Goal: Communication & Community: Ask a question

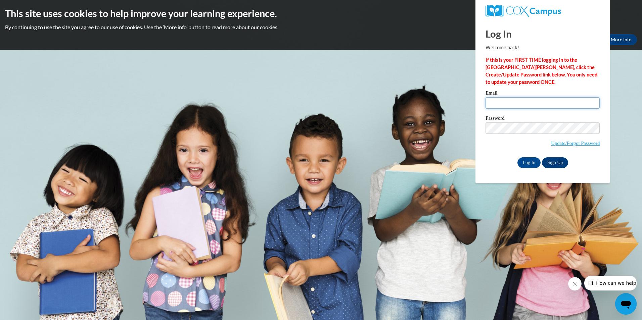
click at [506, 106] on input "Email" at bounding box center [543, 102] width 114 height 11
type input "[PERSON_NAME][EMAIL_ADDRESS][PERSON_NAME][PERSON_NAME][DOMAIN_NAME]"
click at [518, 158] on input "Log In" at bounding box center [530, 163] width 24 height 11
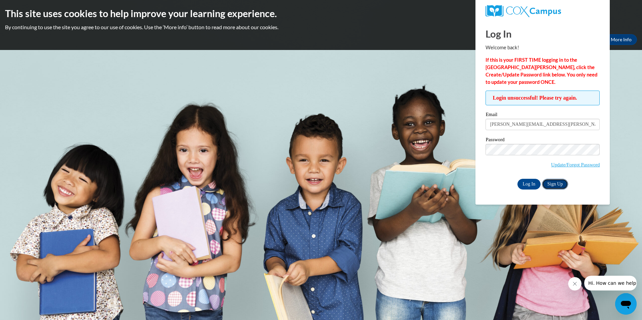
click at [559, 182] on link "Sign Up" at bounding box center [555, 184] width 26 height 11
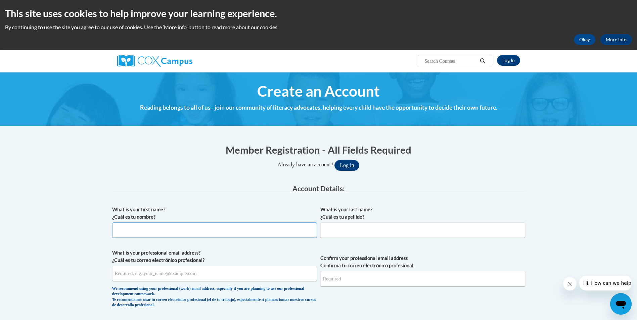
click at [141, 231] on input "What is your first name? ¿Cuál es tu nombre?" at bounding box center [214, 230] width 205 height 15
type input "Stephanie"
type input "Gatewood"
type input "stephanie.gatewood@glynn.k12.ga.us"
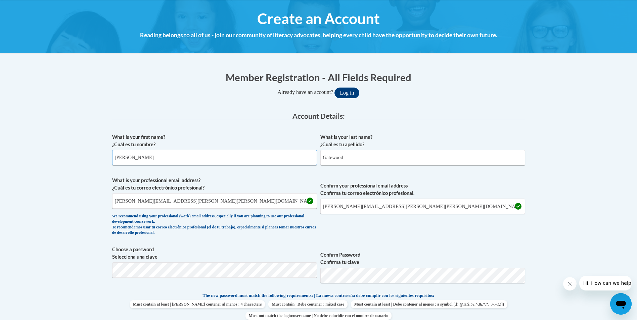
scroll to position [101, 0]
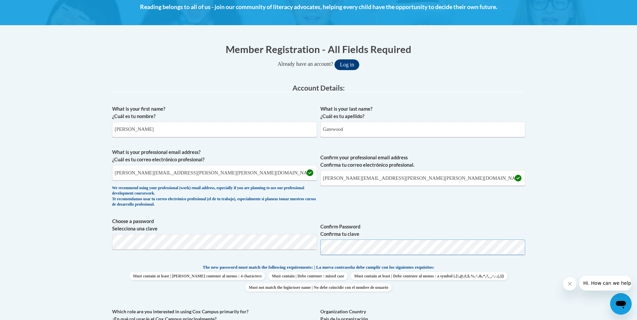
click at [335, 59] on button "Log in" at bounding box center [347, 64] width 25 height 11
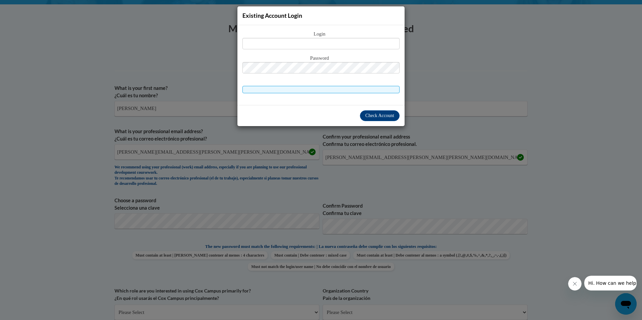
click at [324, 180] on div "Existing Account Login Login Password" at bounding box center [321, 160] width 642 height 320
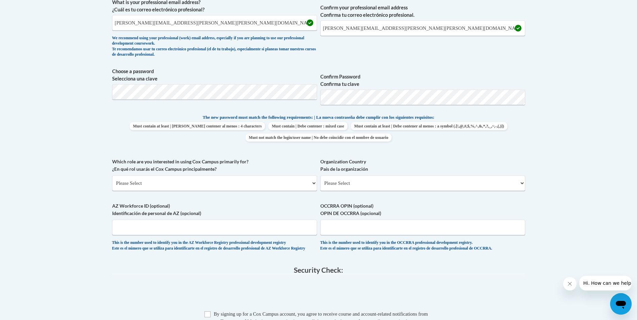
scroll to position [256, 0]
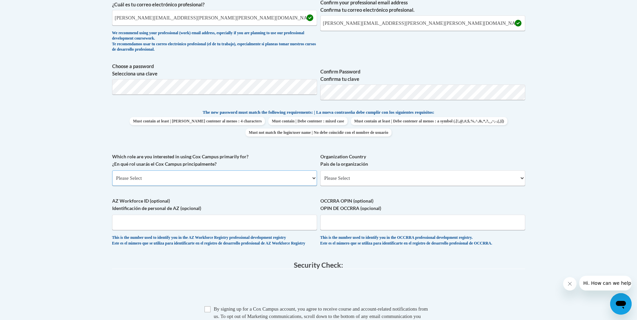
click at [242, 182] on select "Please Select College/University | Colegio/Universidad Community/Nonprofit Part…" at bounding box center [214, 178] width 205 height 15
select select "fbf2d438-af2f-41f8-98f1-81c410e29de3"
click at [112, 171] on select "Please Select College/University | Colegio/Universidad Community/Nonprofit Part…" at bounding box center [214, 178] width 205 height 15
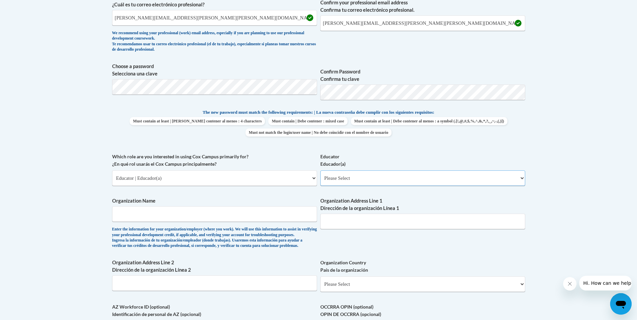
click at [382, 178] on select "Please Select Early Learning/Daycare Teacher/Family Home Care Provider | Maestr…" at bounding box center [422, 178] width 205 height 15
select select "8e40623d-54d0-45cd-9f92-5df65cd3f8cf"
click at [320, 171] on select "Please Select Early Learning/Daycare Teacher/Family Home Care Provider | Maestr…" at bounding box center [422, 178] width 205 height 15
click at [261, 214] on input "Organization Name" at bounding box center [214, 214] width 205 height 15
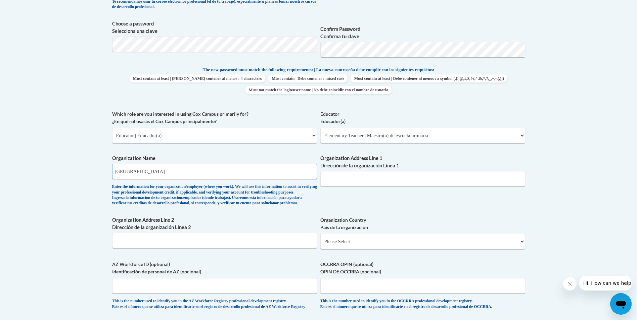
scroll to position [390, 0]
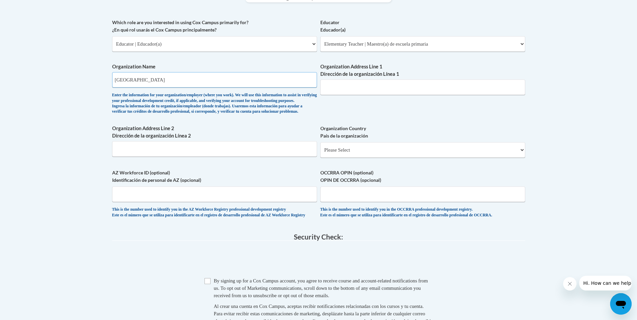
type input "Goodyear Elementary School"
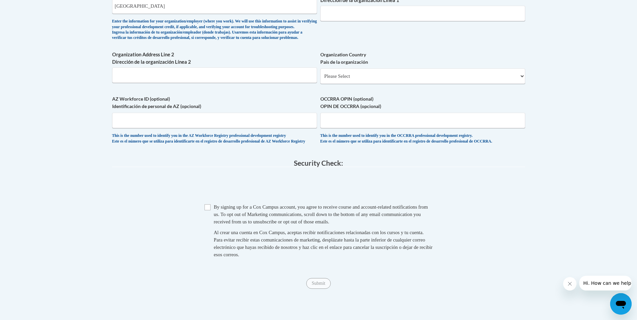
scroll to position [491, 0]
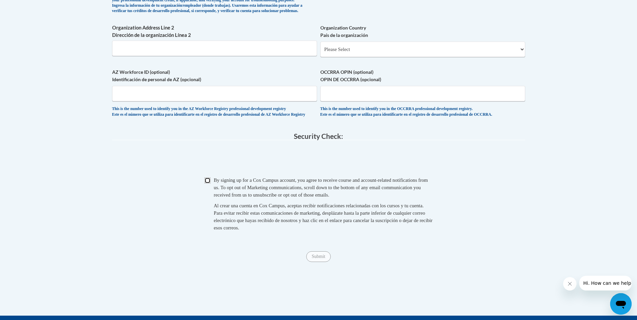
click at [205, 184] on input "Checkbox" at bounding box center [208, 181] width 6 height 6
checkbox input "true"
click at [318, 262] on input "Submit" at bounding box center [318, 257] width 24 height 11
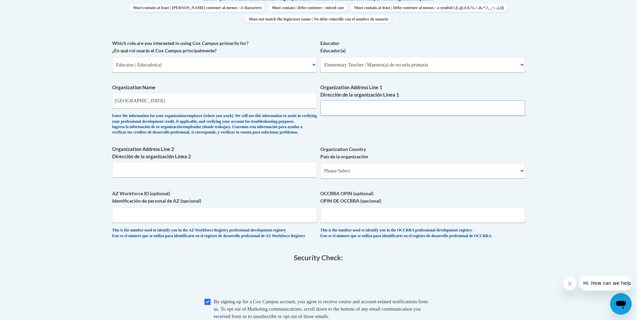
scroll to position [369, 0]
type input "3000 Roxboro Rd."
click at [343, 179] on select "Please Select United States | Estados Unidos Outside of the United States | Fue…" at bounding box center [422, 171] width 205 height 15
select select "ad49bcad-a171-4b2e-b99c-48b446064914"
click at [320, 174] on select "Please Select United States | Estados Unidos Outside of the United States | Fue…" at bounding box center [422, 171] width 205 height 15
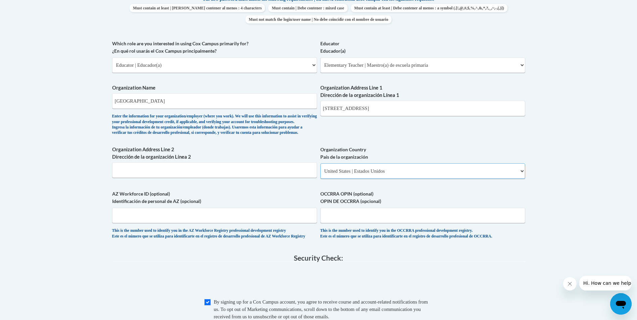
select select
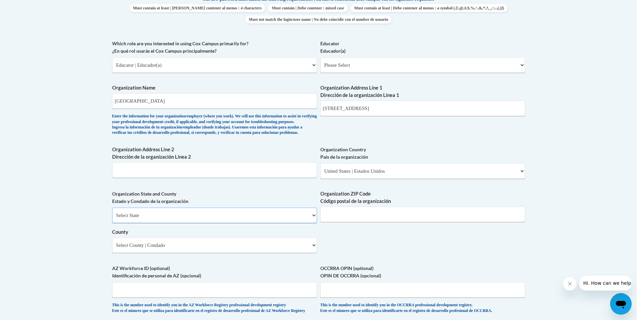
click at [199, 223] on select "Select State Alabama Alaska Arizona Arkansas California Colorado Connecticut De…" at bounding box center [214, 215] width 205 height 15
select select "Georgia"
click at [112, 219] on select "Select State Alabama Alaska Arizona Arkansas California Colorado Connecticut De…" at bounding box center [214, 215] width 205 height 15
click at [351, 222] on input "Organization ZIP Code Código postal de la organización" at bounding box center [422, 214] width 205 height 15
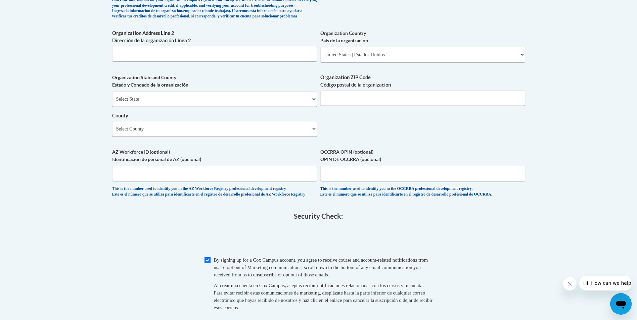
scroll to position [484, 0]
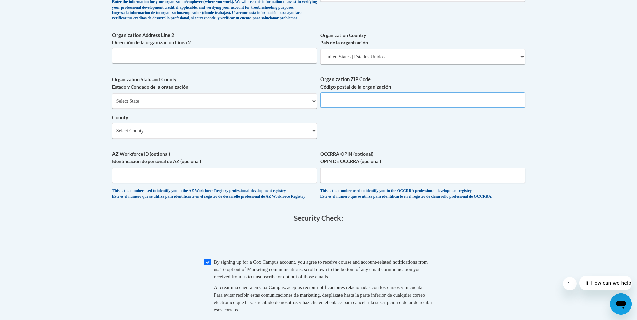
click at [349, 108] on input "Organization ZIP Code Código postal de la organización" at bounding box center [422, 99] width 205 height 15
type input "31520"
click at [299, 139] on select "Select County Appling Atkinson Bacon Baker Baldwin Banks Barrow Bartow Ben Hill…" at bounding box center [214, 130] width 205 height 15
select select "Glynn"
click at [112, 134] on select "Select County Appling Atkinson Bacon Baker Baldwin Banks Barrow Bartow Ben Hill…" at bounding box center [214, 130] width 205 height 15
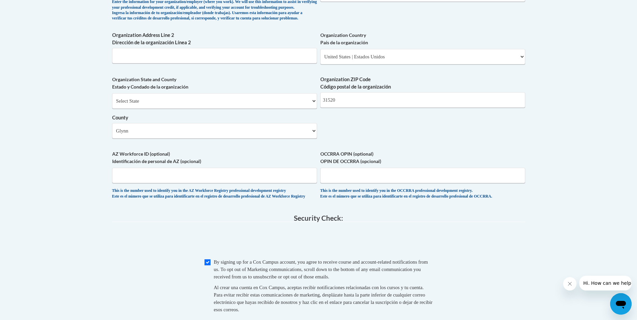
click at [158, 248] on span at bounding box center [318, 242] width 413 height 26
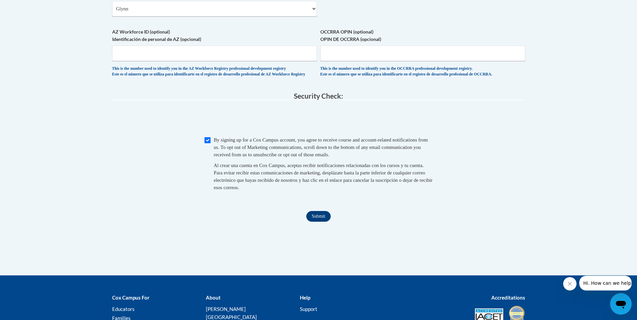
scroll to position [618, 0]
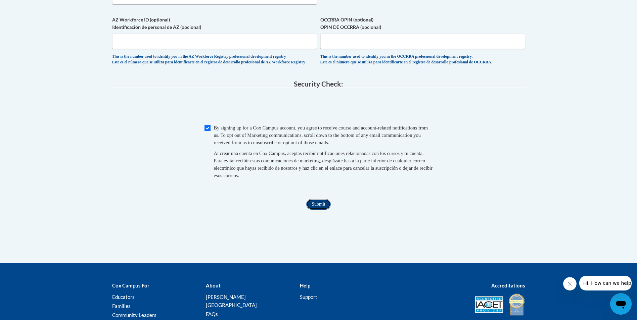
click at [314, 210] on input "Submit" at bounding box center [318, 204] width 24 height 11
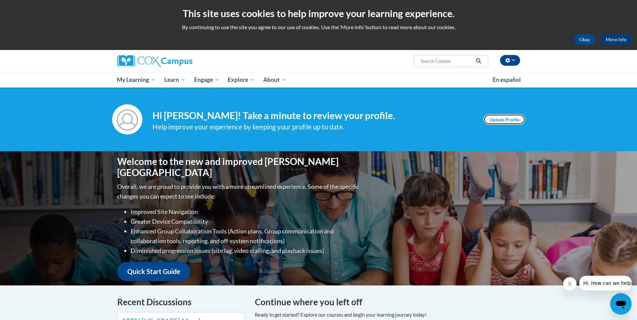
click at [511, 119] on link "Update Profile" at bounding box center [505, 119] width 42 height 11
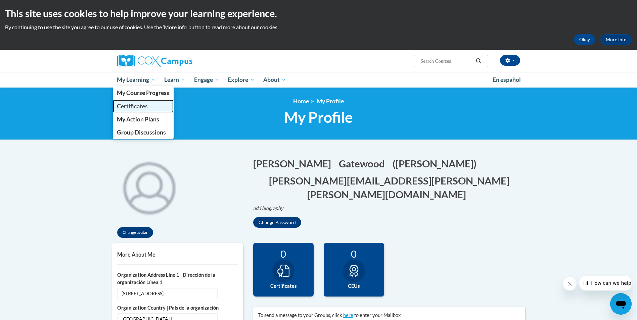
click at [131, 103] on span "Certificates" at bounding box center [132, 106] width 31 height 7
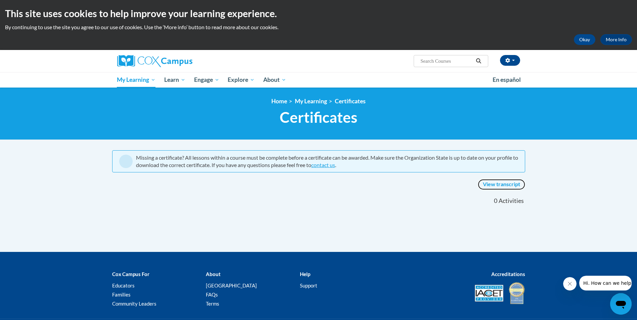
click at [495, 182] on link "View transcript" at bounding box center [501, 184] width 47 height 11
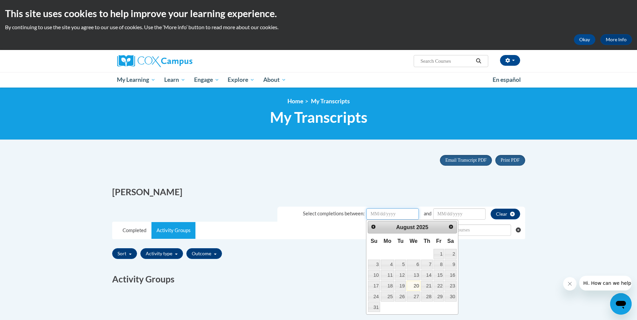
click at [375, 213] on input "Date Input" at bounding box center [392, 214] width 52 height 11
click at [373, 227] on span "Prev" at bounding box center [373, 226] width 5 height 5
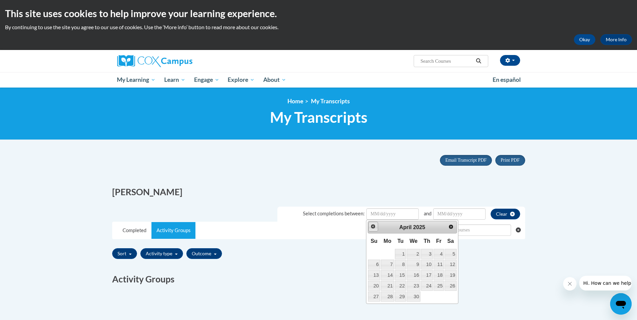
click at [373, 227] on span "Prev" at bounding box center [373, 226] width 5 height 5
click at [442, 296] on link "28" at bounding box center [439, 297] width 10 height 10
type input "February/28/20252025"
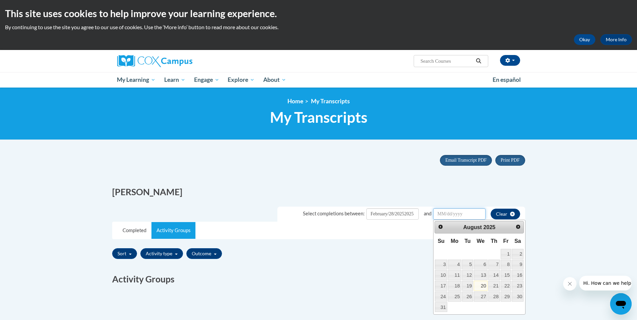
click at [463, 213] on input "Date Input" at bounding box center [459, 214] width 52 height 11
click at [441, 224] on span "Prev" at bounding box center [440, 226] width 5 height 5
click at [443, 225] on link "Prev" at bounding box center [440, 227] width 10 height 10
click at [509, 276] on link "20" at bounding box center [506, 275] width 10 height 10
type input "June/20/20252025"
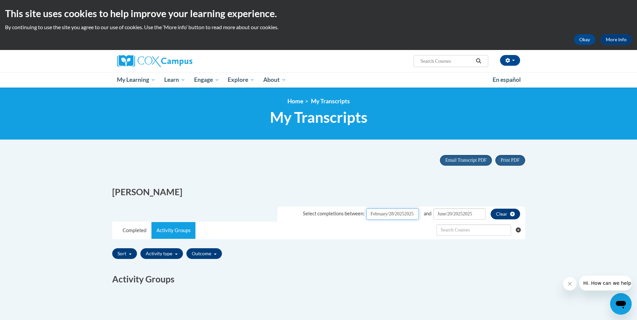
click at [386, 215] on input "February/28/20252025" at bounding box center [392, 214] width 52 height 11
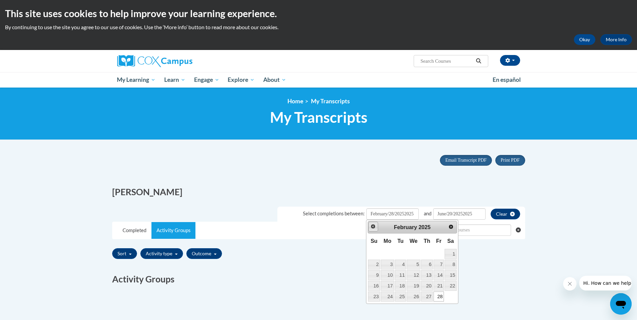
click at [371, 227] on span "Prev" at bounding box center [373, 226] width 5 height 5
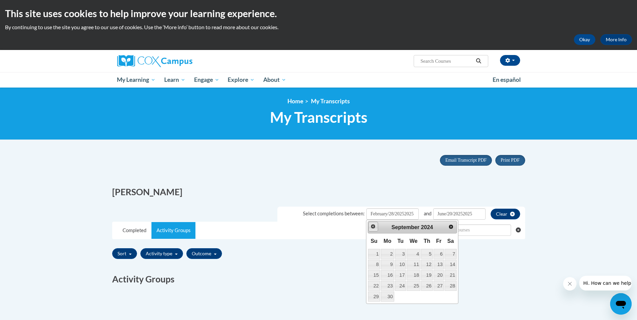
click at [371, 227] on span "Prev" at bounding box center [373, 226] width 5 height 5
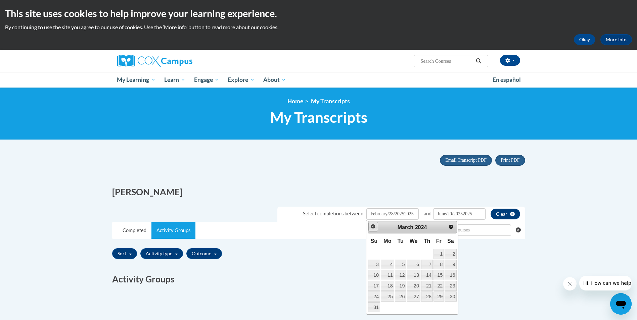
click at [371, 227] on span "Prev" at bounding box center [373, 226] width 5 height 5
click at [453, 226] on span "Next" at bounding box center [451, 226] width 5 height 5
click at [441, 256] on link "1" at bounding box center [439, 254] width 10 height 10
type input "March/01/20242024"
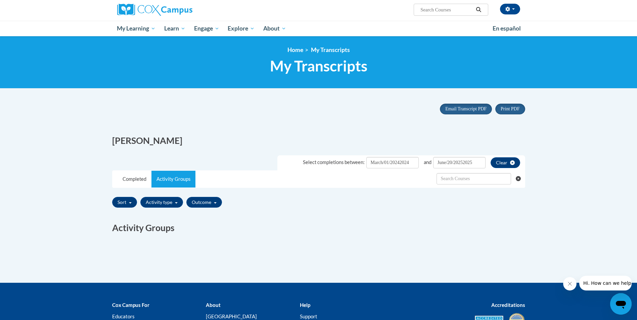
scroll to position [34, 0]
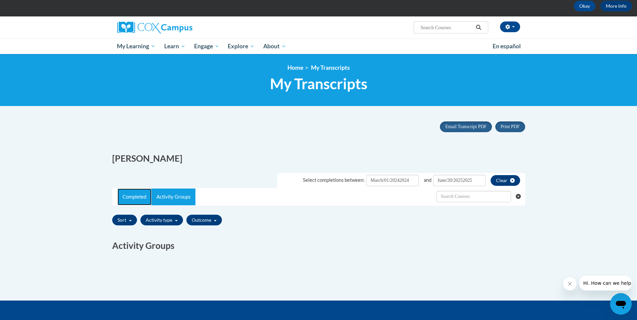
click at [132, 197] on link "Completed" at bounding box center [135, 197] width 34 height 17
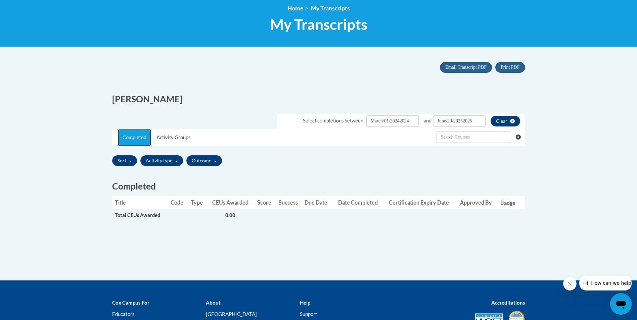
scroll to position [101, 0]
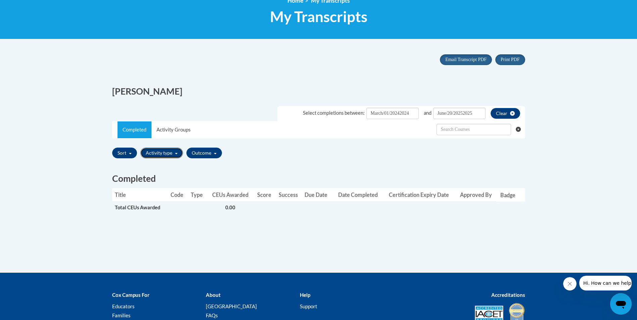
click at [163, 155] on button "Activity type" at bounding box center [161, 153] width 43 height 11
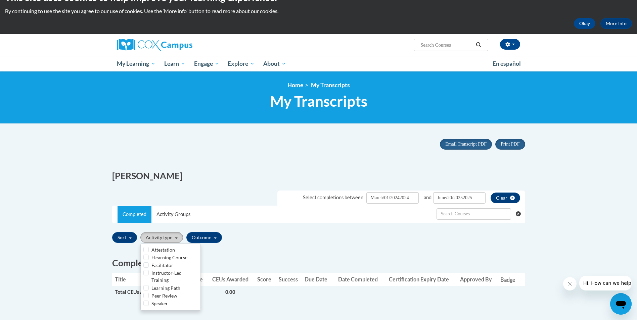
scroll to position [0, 0]
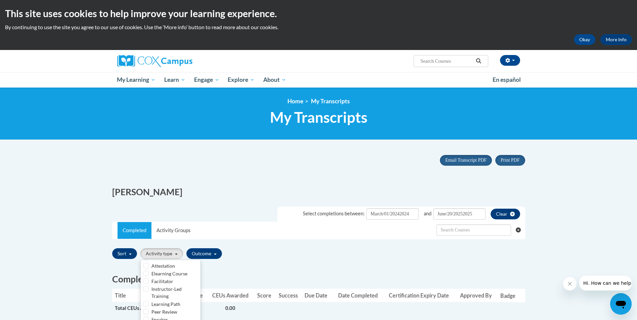
click at [295, 263] on div "Completed Title Code Type CEUs Awarded Score Success Due Date Date Completed Ce…" at bounding box center [318, 298] width 423 height 72
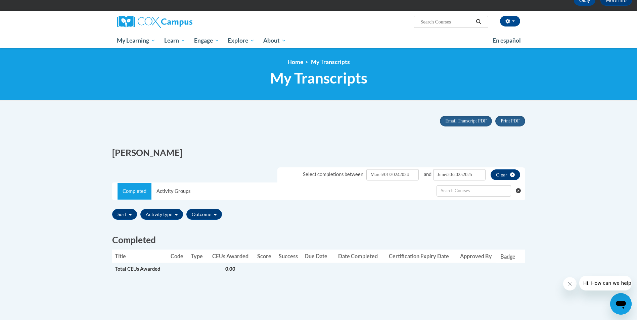
scroll to position [101, 0]
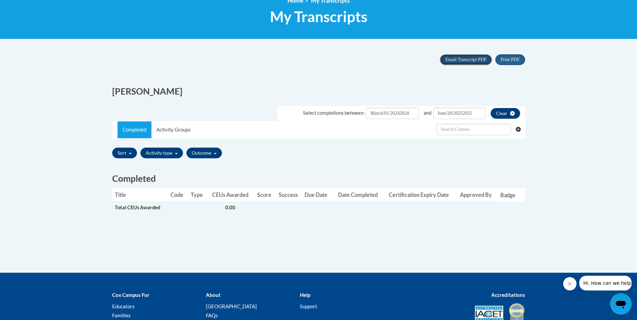
click at [452, 59] on span "Email Transcript PDF" at bounding box center [465, 59] width 41 height 5
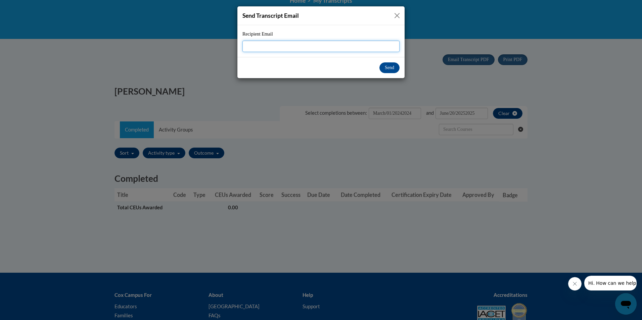
click at [258, 45] on input "Recipient Email" at bounding box center [321, 46] width 157 height 11
type input "[PERSON_NAME][EMAIL_ADDRESS][PERSON_NAME][PERSON_NAME][DOMAIN_NAME]"
click at [389, 70] on button "Send" at bounding box center [390, 67] width 20 height 11
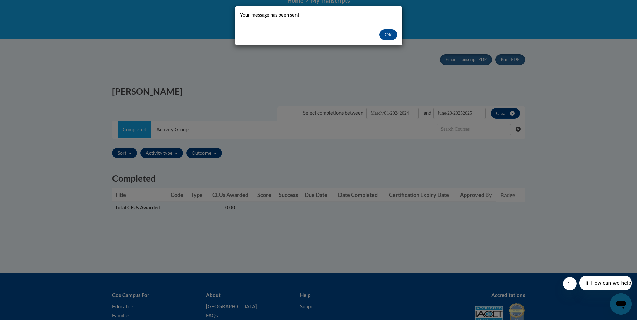
click at [102, 164] on div "Your message has been sent OK" at bounding box center [318, 160] width 637 height 320
click at [390, 30] on button "OK" at bounding box center [389, 34] width 18 height 11
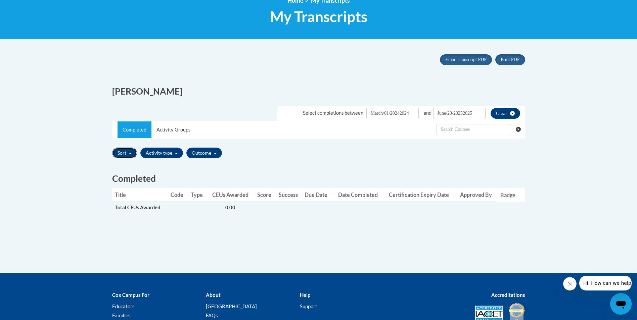
click at [128, 151] on button "Sort" at bounding box center [124, 153] width 25 height 11
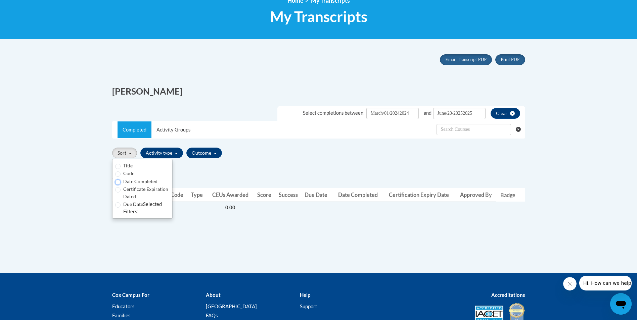
click at [119, 183] on input "Date Completed" at bounding box center [117, 182] width 5 height 5
radio input "true"
click at [182, 169] on div "Completed Title Code Type CEUs Awarded Score Success Due Date Date Completed Ce…" at bounding box center [318, 197] width 423 height 72
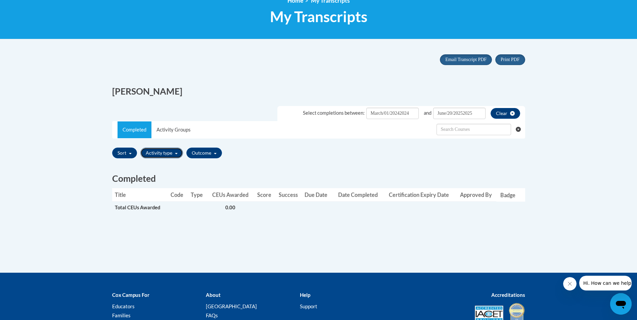
click at [175, 154] on span "button" at bounding box center [176, 153] width 3 height 1
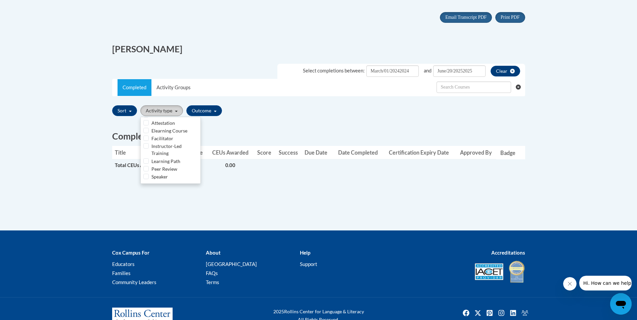
scroll to position [131, 0]
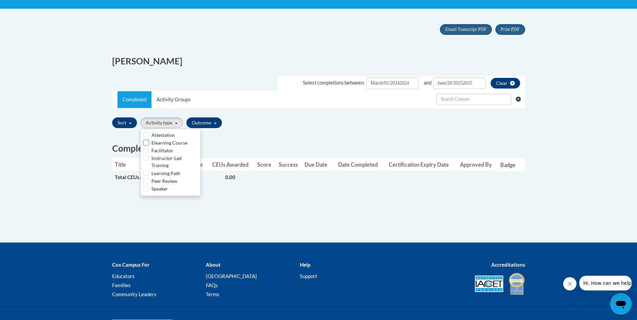
click at [148, 144] on input "Elearning Course" at bounding box center [145, 142] width 5 height 5
checkbox input "true"
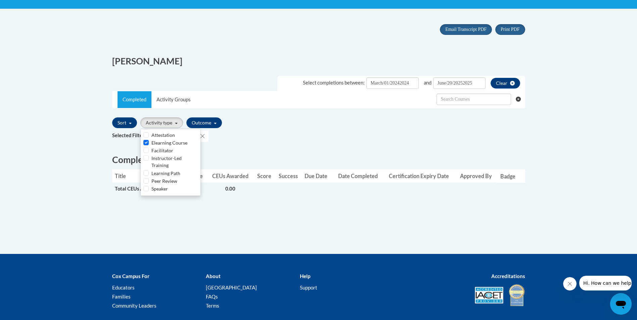
click at [222, 155] on h2 "Completed" at bounding box center [318, 160] width 413 height 12
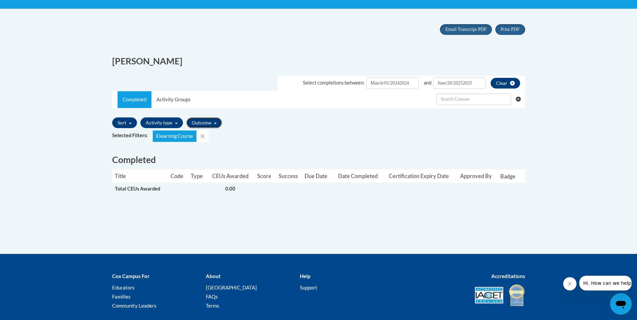
click at [215, 123] on button "Outcome" at bounding box center [204, 123] width 36 height 11
click at [191, 136] on input "Passed" at bounding box center [191, 135] width 5 height 5
checkbox input "true"
click at [281, 142] on div "Selected Filters: Elearning Course passed" at bounding box center [318, 136] width 413 height 11
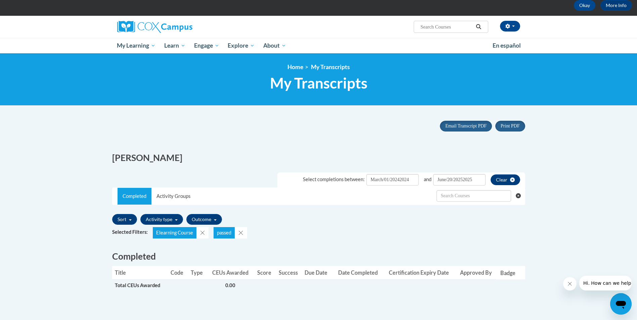
scroll to position [30, 0]
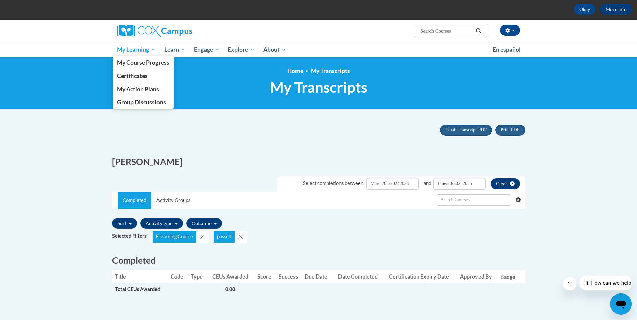
click at [145, 49] on span "My Learning" at bounding box center [136, 50] width 39 height 8
click at [146, 62] on span "My Course Progress" at bounding box center [143, 62] width 52 height 7
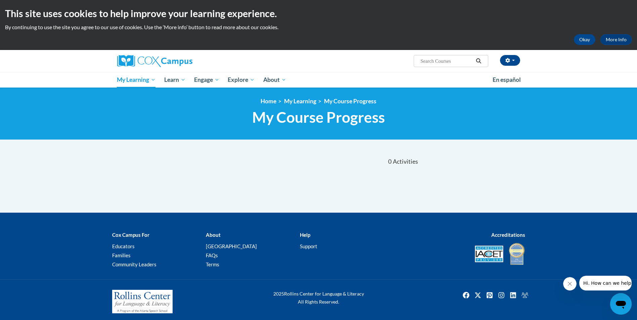
click at [420, 61] on input "Search..." at bounding box center [447, 61] width 54 height 8
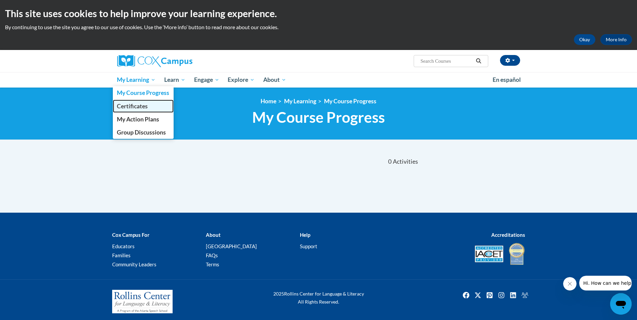
click at [139, 103] on span "Certificates" at bounding box center [132, 106] width 31 height 7
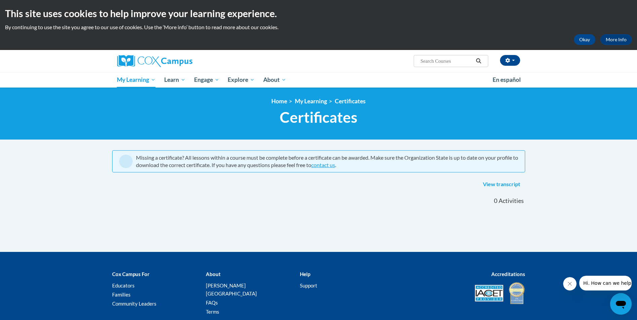
click at [618, 302] on icon "Open messaging window" at bounding box center [621, 305] width 10 height 8
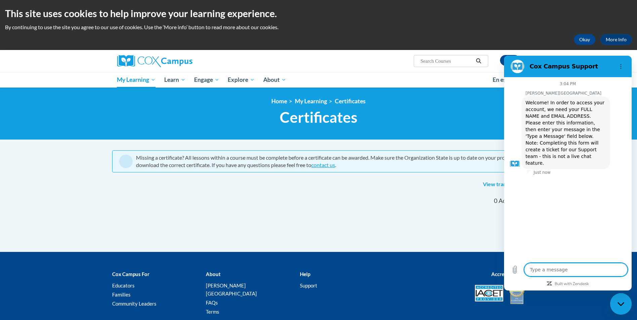
type textarea "x"
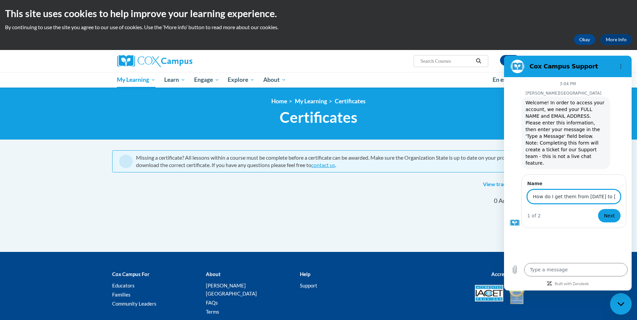
scroll to position [0, 206]
type input "I completed the science of reading courses but can't get to my transcripts to p…"
click at [610, 212] on span "Next" at bounding box center [609, 216] width 11 height 8
type textarea "x"
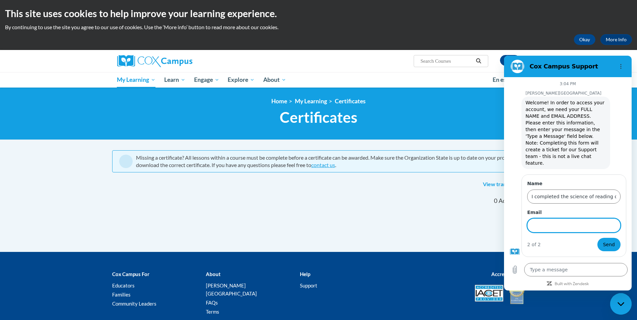
click at [555, 219] on input "Email" at bounding box center [573, 226] width 93 height 14
type input "[PERSON_NAME][EMAIL_ADDRESS][PERSON_NAME][PERSON_NAME][DOMAIN_NAME]"
click at [606, 241] on span "Send" at bounding box center [609, 245] width 12 height 8
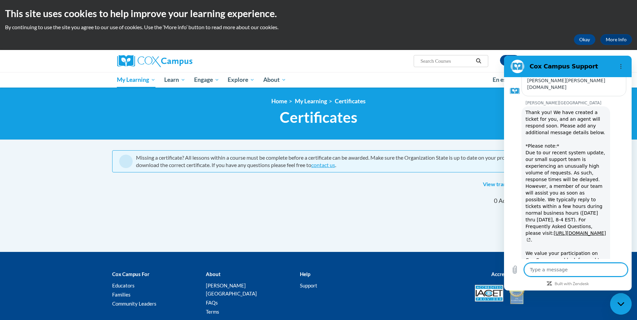
scroll to position [162, 0]
type textarea "x"
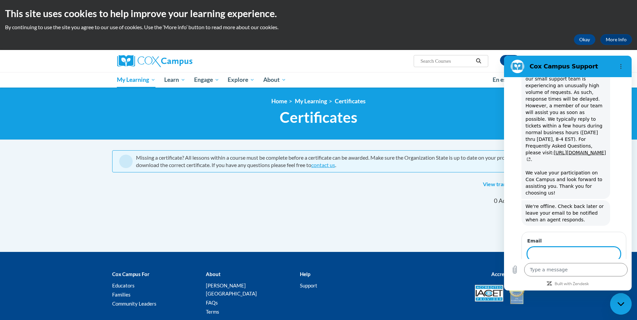
scroll to position [240, 0]
click at [540, 247] on input "Email" at bounding box center [573, 254] width 93 height 14
type input "[PERSON_NAME][EMAIL_ADDRESS][PERSON_NAME][PERSON_NAME][DOMAIN_NAME]"
click at [599, 267] on button "Send" at bounding box center [609, 273] width 23 height 13
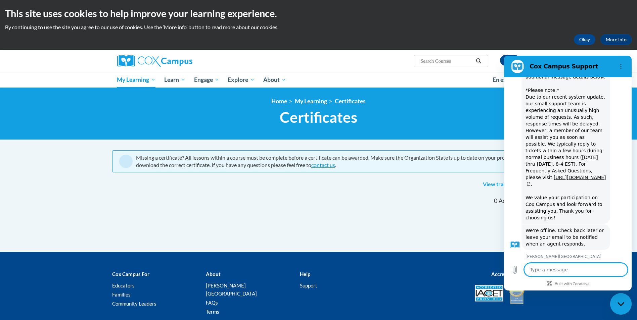
type textarea "x"
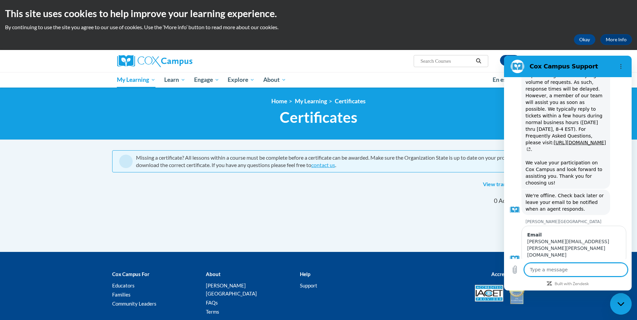
scroll to position [253, 0]
